Goal: Entertainment & Leisure: Browse casually

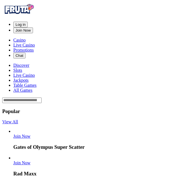
click at [25, 22] on span "Log in" at bounding box center [20, 24] width 10 height 4
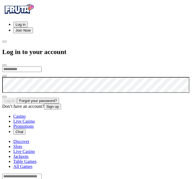
click at [41, 66] on input "email" at bounding box center [21, 69] width 39 height 6
type input "**********"
click at [2, 98] on button "Log In" at bounding box center [9, 101] width 15 height 6
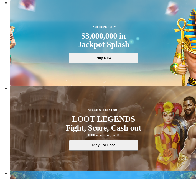
scroll to position [72, 0]
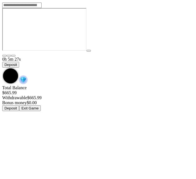
click at [2, 67] on span "chevron-down icon" at bounding box center [2, 67] width 0 height 0
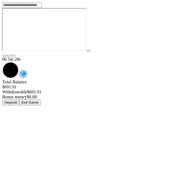
click at [41, 99] on button "Exit Game" at bounding box center [30, 102] width 22 height 6
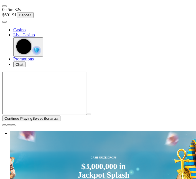
click at [4, 125] on span "close icon" at bounding box center [4, 125] width 0 height 0
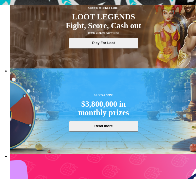
scroll to position [179, 0]
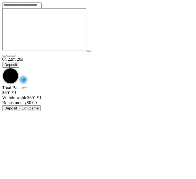
click at [2, 67] on span "chevron-down icon" at bounding box center [2, 67] width 0 height 0
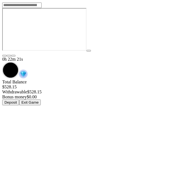
click at [41, 99] on button "Exit Game" at bounding box center [30, 102] width 22 height 6
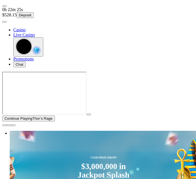
click at [4, 125] on span "close icon" at bounding box center [4, 125] width 0 height 0
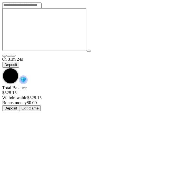
click at [2, 67] on span "chevron-down icon" at bounding box center [2, 67] width 0 height 0
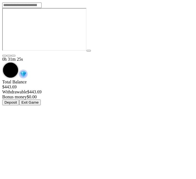
click at [41, 99] on button "Exit Game" at bounding box center [30, 102] width 22 height 6
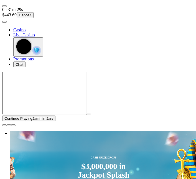
click at [4, 125] on span "close icon" at bounding box center [4, 125] width 0 height 0
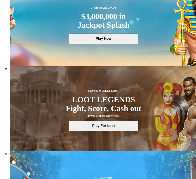
scroll to position [92, 0]
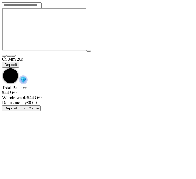
click at [2, 67] on span "chevron-down icon" at bounding box center [2, 67] width 0 height 0
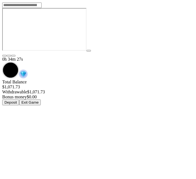
click at [41, 99] on button "Exit Game" at bounding box center [30, 102] width 22 height 6
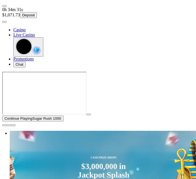
click at [4, 125] on span "close icon" at bounding box center [4, 125] width 0 height 0
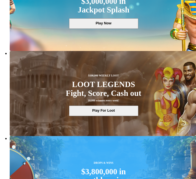
scroll to position [106, 0]
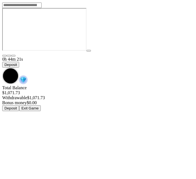
click at [2, 67] on span "chevron-down icon" at bounding box center [2, 67] width 0 height 0
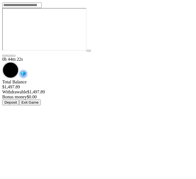
click at [41, 99] on button "Exit Game" at bounding box center [30, 102] width 22 height 6
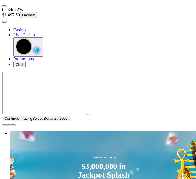
click at [4, 125] on span "close icon" at bounding box center [4, 125] width 0 height 0
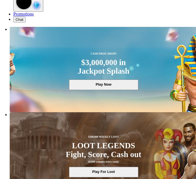
scroll to position [46, 0]
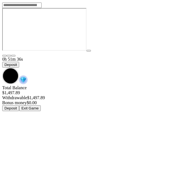
click at [2, 67] on span "chevron-down icon" at bounding box center [2, 67] width 0 height 0
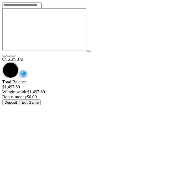
click at [41, 99] on button "Exit Game" at bounding box center [30, 102] width 22 height 6
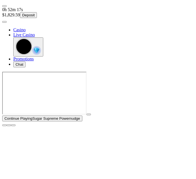
click at [4, 125] on span "close icon" at bounding box center [4, 125] width 0 height 0
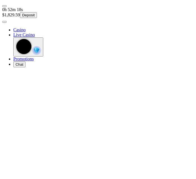
click at [4, 22] on span "user-circle icon" at bounding box center [4, 22] width 0 height 0
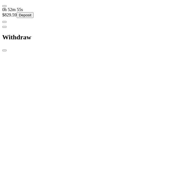
click at [4, 50] on span "close icon" at bounding box center [4, 50] width 0 height 0
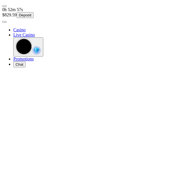
type input "****"
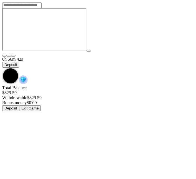
click at [2, 67] on span "chevron-down icon" at bounding box center [2, 67] width 0 height 0
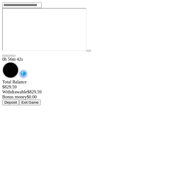
click at [41, 99] on button "Exit Game" at bounding box center [30, 102] width 22 height 6
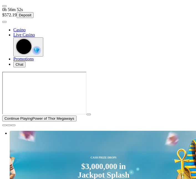
click at [4, 125] on span "close icon" at bounding box center [4, 125] width 0 height 0
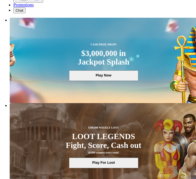
scroll to position [57, 0]
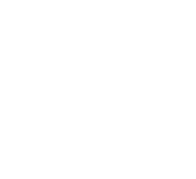
scroll to position [120, 0]
type input "*******"
